Goal: Find specific page/section: Find specific page/section

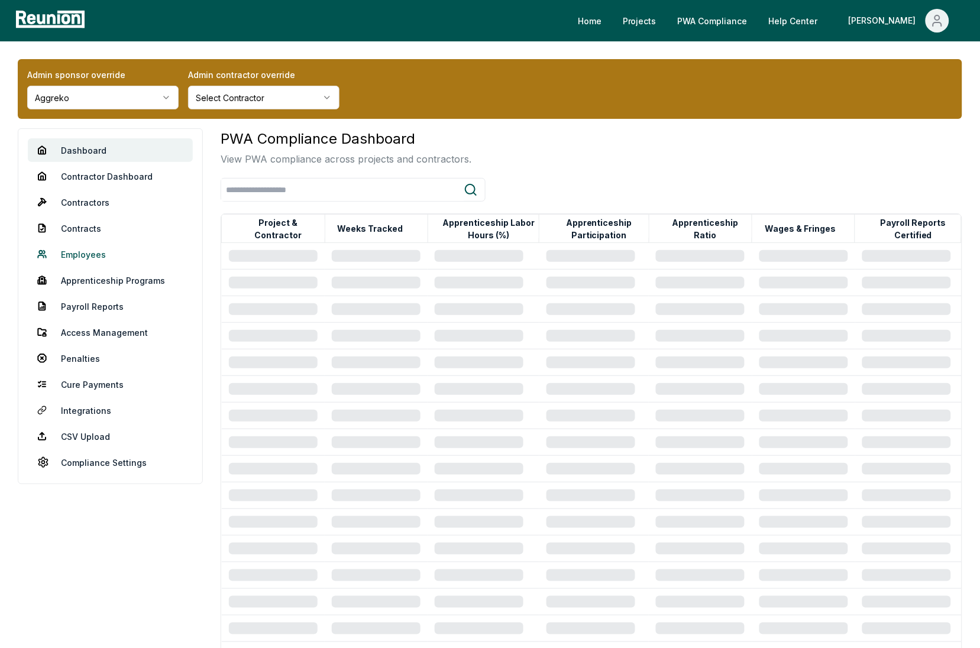
click at [86, 254] on link "Employees" at bounding box center [110, 254] width 165 height 24
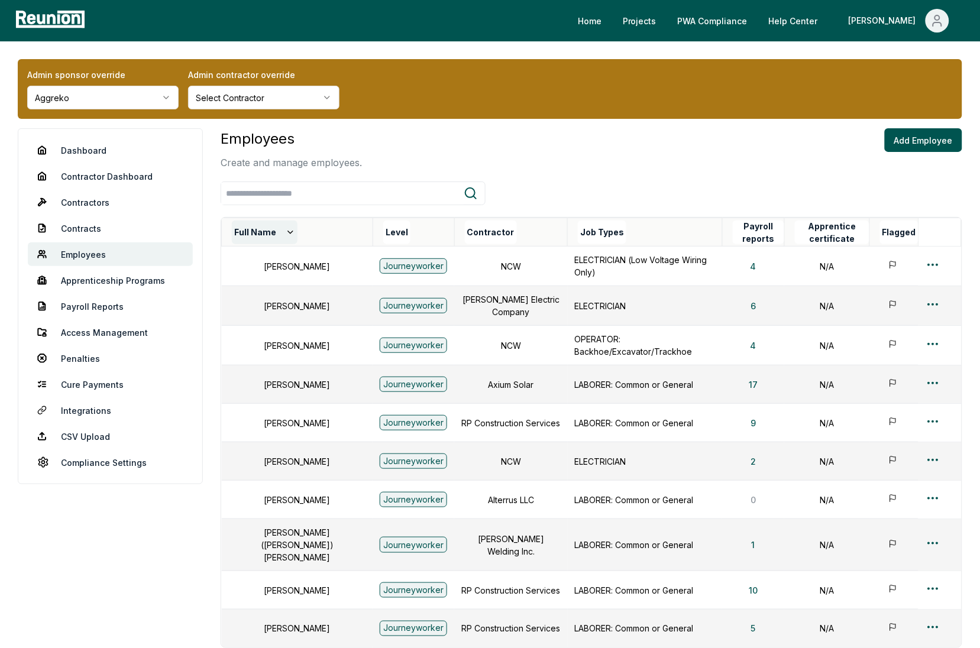
click at [276, 230] on button "Full Name" at bounding box center [265, 233] width 66 height 24
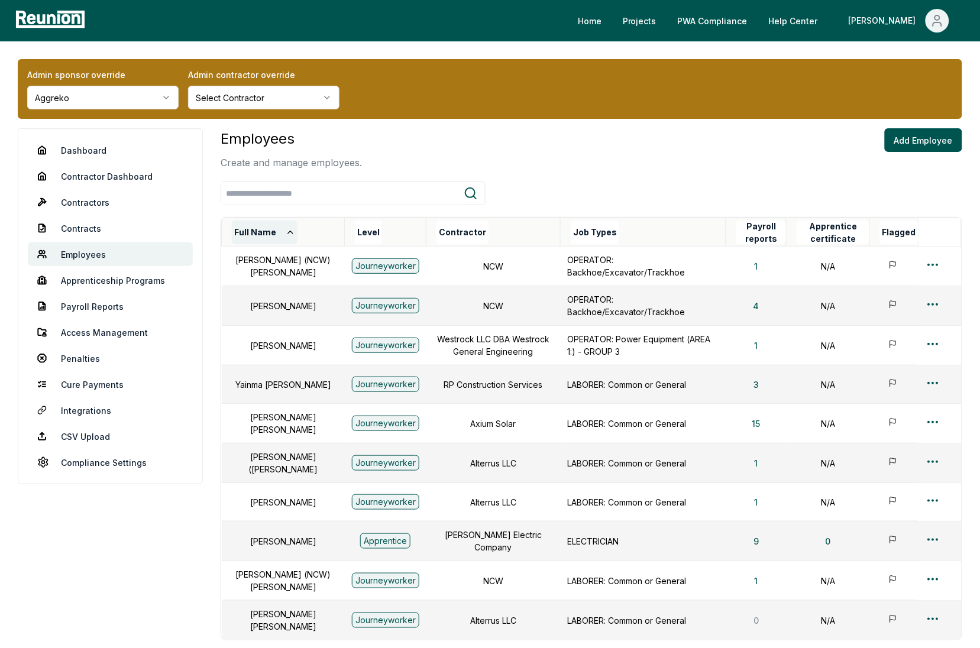
click at [271, 231] on button "Full Name" at bounding box center [265, 233] width 66 height 24
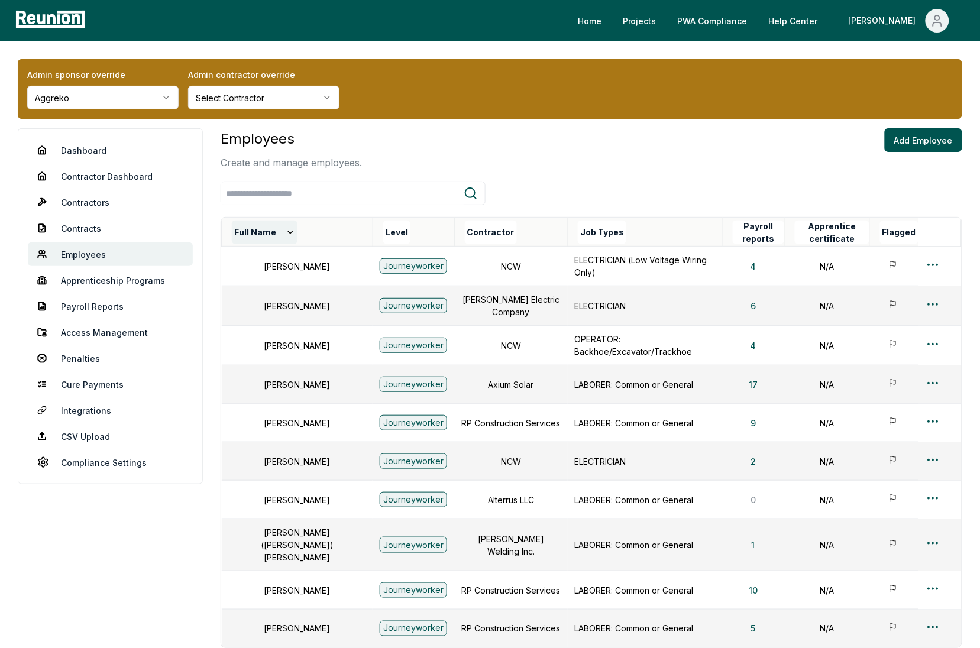
click at [273, 235] on button "Full Name" at bounding box center [265, 233] width 66 height 24
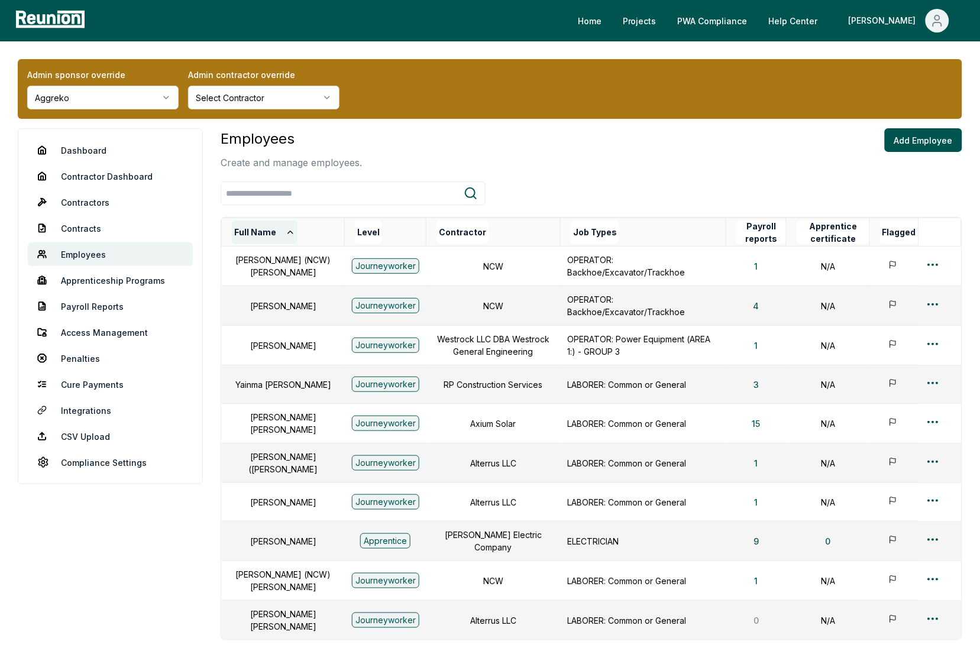
click at [276, 231] on button "Full Name" at bounding box center [265, 233] width 66 height 24
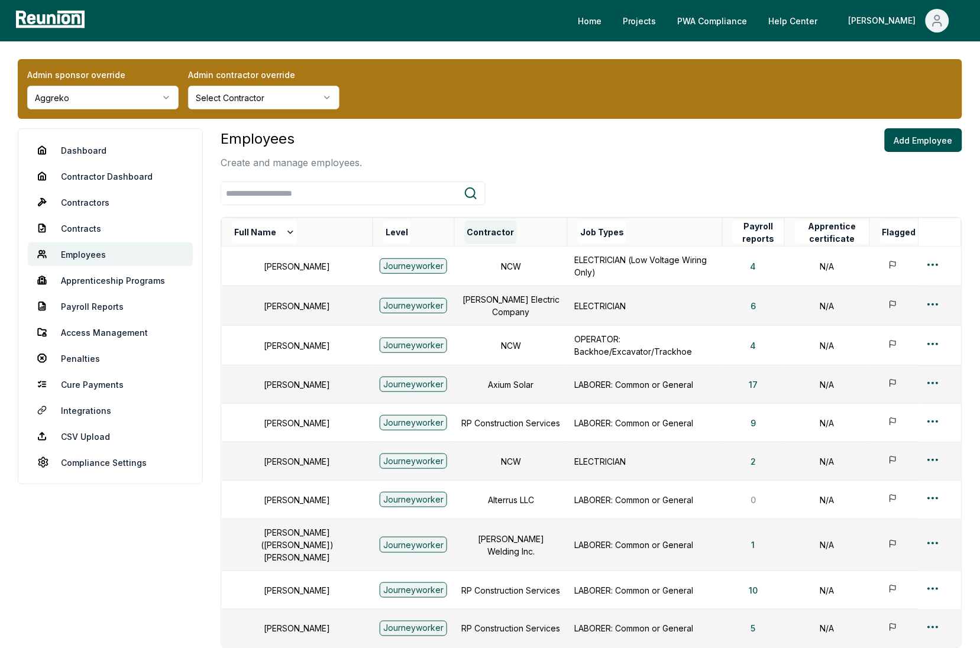
click at [465, 238] on button "Contractor" at bounding box center [491, 233] width 52 height 24
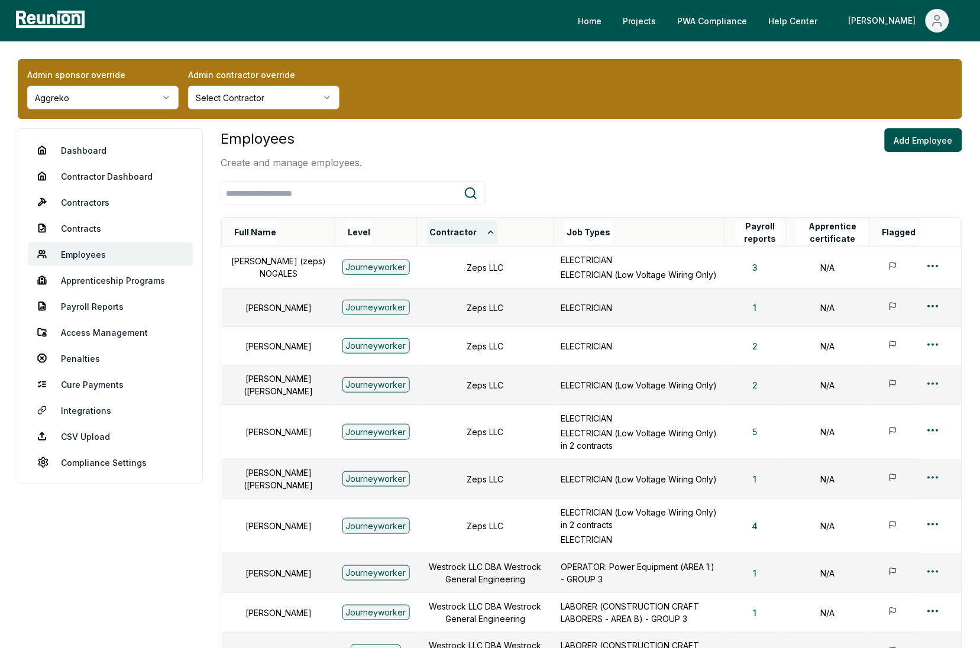
click at [444, 231] on button "Contractor" at bounding box center [462, 233] width 71 height 24
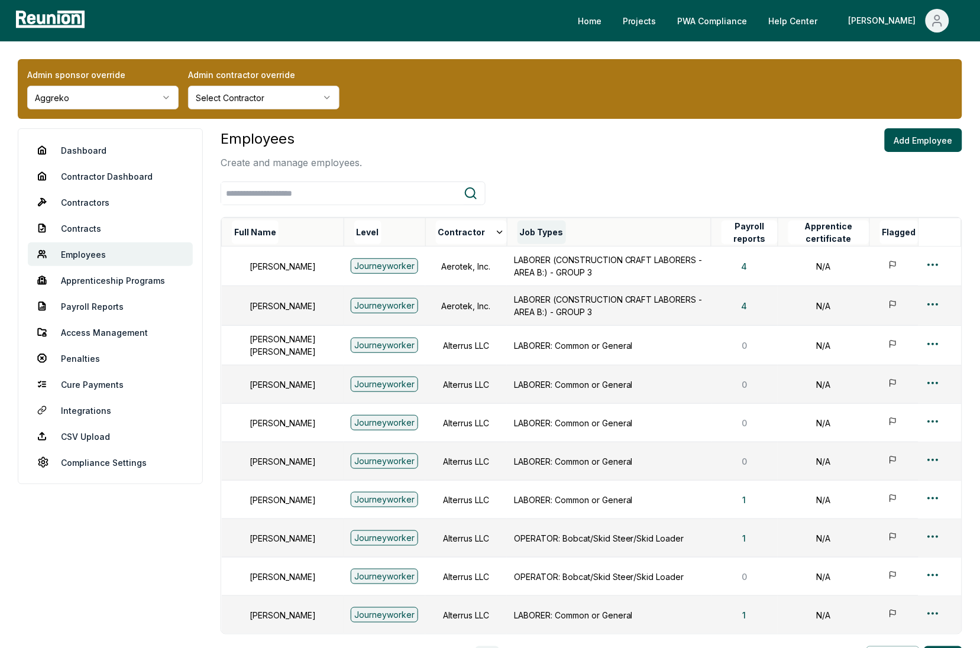
click at [536, 231] on button "Job Types" at bounding box center [541, 233] width 48 height 24
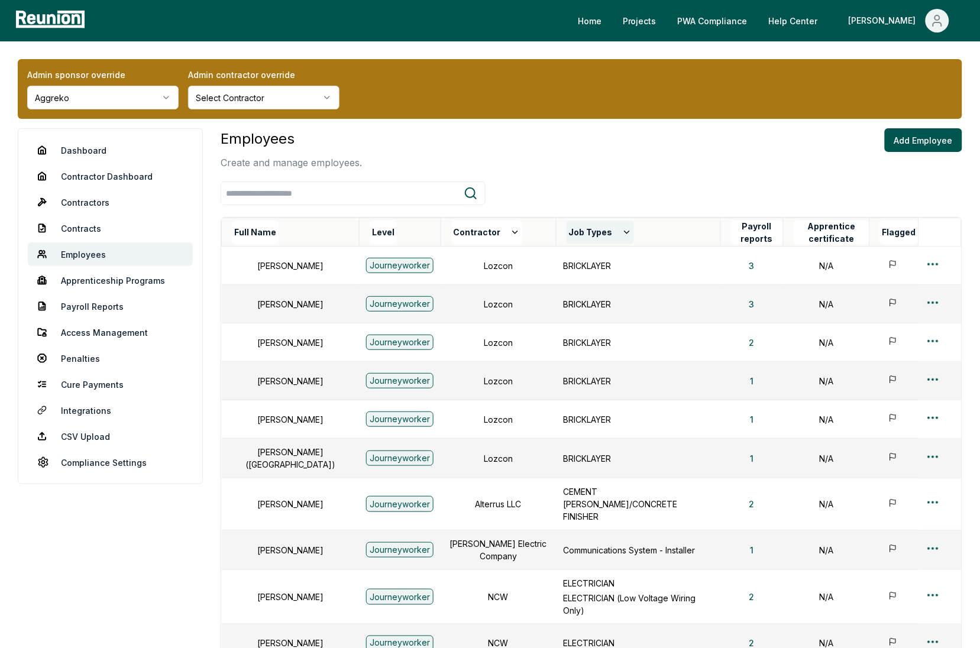
click at [567, 231] on button "Job Types" at bounding box center [600, 233] width 67 height 24
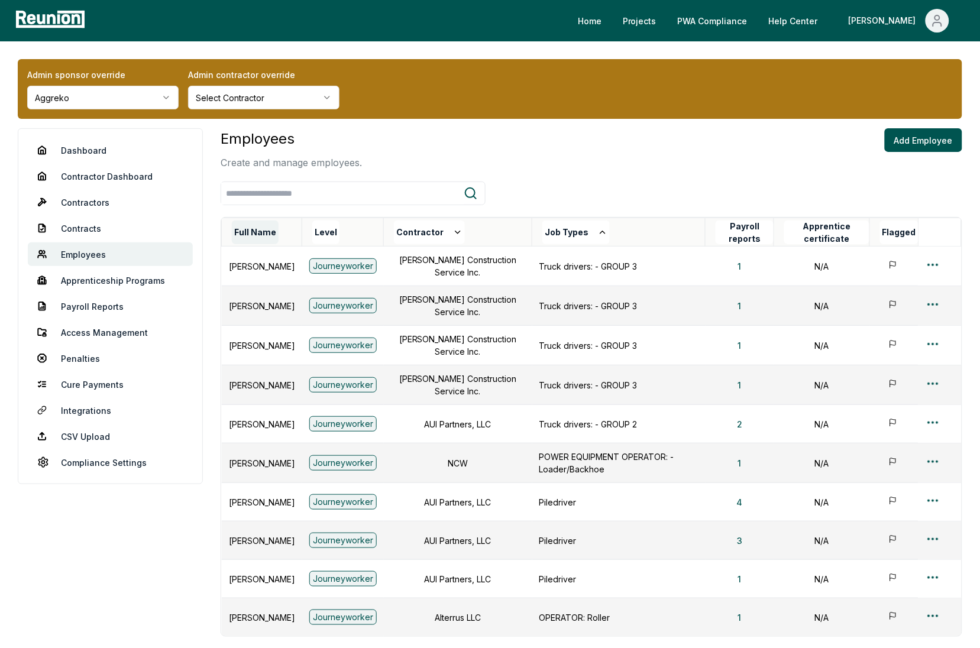
click at [272, 232] on button "Full Name" at bounding box center [255, 233] width 47 height 24
